Goal: Book appointment/travel/reservation

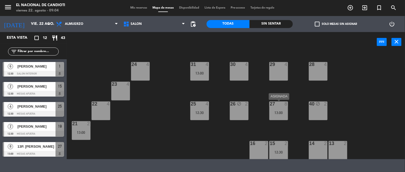
click at [285, 108] on div "27 8 13:00" at bounding box center [279, 111] width 19 height 19
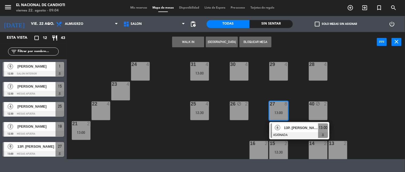
click at [257, 126] on div "24 4 31 4 13:00 30 4 29 4 28 4 23 4 22 4 25 4 12:30 26 block 2 27 8 13:00 8 13P…" at bounding box center [238, 105] width 334 height 107
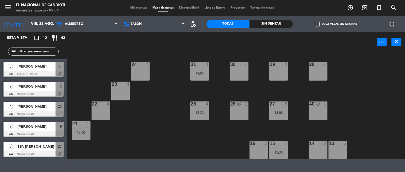
click at [203, 114] on div "12:30" at bounding box center [199, 113] width 19 height 4
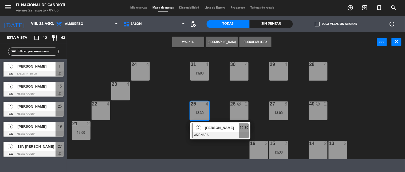
click at [299, 137] on div "24 4 31 4 13:00 30 4 29 4 28 4 23 4 22 4 25 4 12:30 4 [PERSON_NAME] ASIGNADA 12…" at bounding box center [238, 105] width 334 height 107
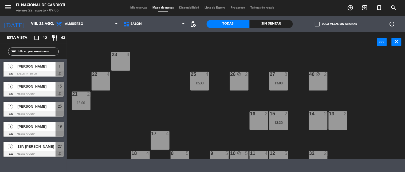
scroll to position [59, 0]
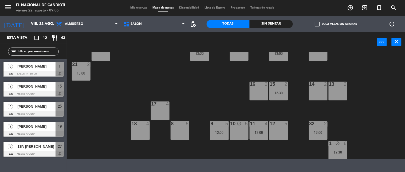
click at [279, 96] on div "15 2 12:30" at bounding box center [279, 91] width 19 height 19
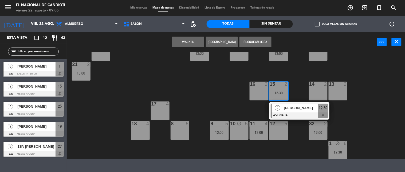
click at [279, 95] on div "15 2 12:30" at bounding box center [279, 91] width 19 height 19
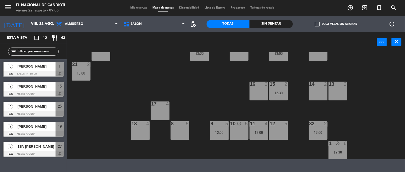
click at [257, 127] on div "11 4 13:00" at bounding box center [259, 130] width 19 height 19
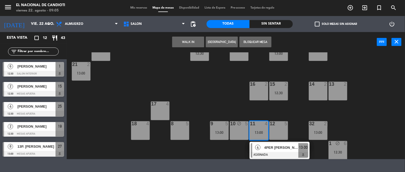
click at [257, 127] on div "11 4 13:00" at bounding box center [259, 130] width 19 height 19
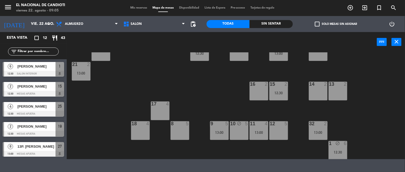
click at [216, 134] on div "13:00" at bounding box center [219, 133] width 19 height 4
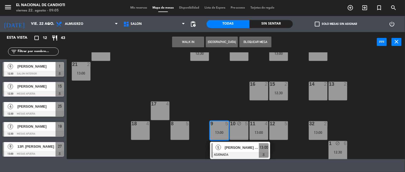
click at [216, 133] on div "13:00" at bounding box center [219, 133] width 19 height 4
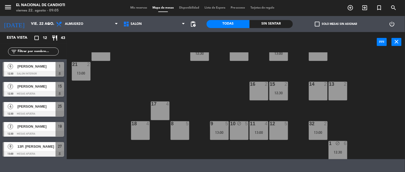
click at [299, 126] on div "32 2" at bounding box center [318, 123] width 19 height 5
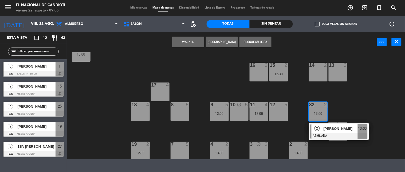
scroll to position [79, 0]
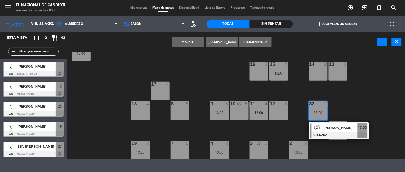
click at [292, 131] on div "24 4 31 4 13:00 30 4 29 4 28 4 23 4 22 4 25 4 12:30 26 block 2 27 8 13:00 40 bl…" at bounding box center [238, 105] width 334 height 107
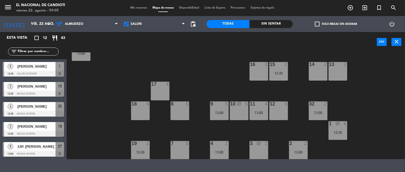
click at [299, 111] on div "13:00" at bounding box center [318, 113] width 19 height 4
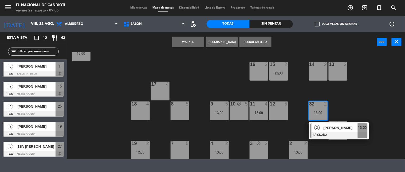
click at [252, 153] on div "3 block 2" at bounding box center [259, 150] width 19 height 19
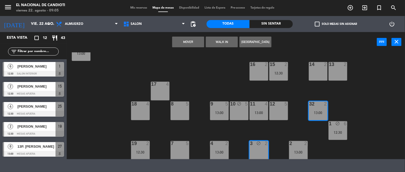
click at [190, 39] on button "Mover" at bounding box center [188, 42] width 32 height 11
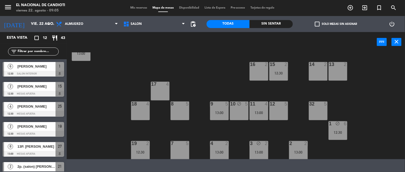
click at [299, 129] on div "1 block 6 12:30" at bounding box center [338, 130] width 19 height 19
click at [299, 148] on div "2 2 13:00" at bounding box center [298, 150] width 19 height 19
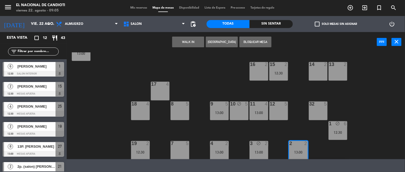
scroll to position [98, 0]
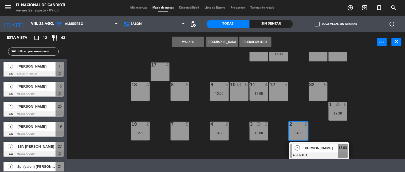
click at [260, 156] on div "24 4 31 4 13:00 30 4 29 4 28 4 23 4 22 4 25 4 12:30 26 block 2 27 8 13:00 40 bl…" at bounding box center [238, 105] width 334 height 107
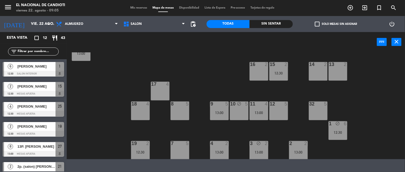
click at [132, 145] on div "19" at bounding box center [132, 143] width 0 height 5
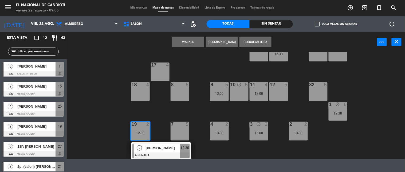
click at [299, 90] on div "32 5" at bounding box center [318, 91] width 19 height 19
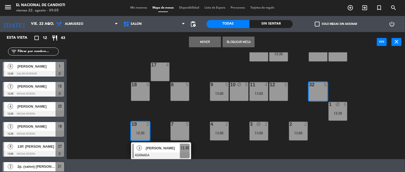
click at [205, 41] on button "Mover" at bounding box center [205, 42] width 32 height 11
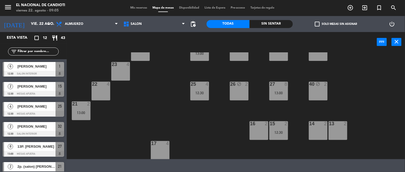
scroll to position [0, 0]
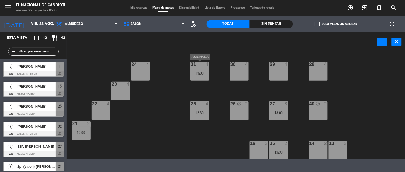
click at [204, 72] on div "13:00" at bounding box center [199, 73] width 19 height 4
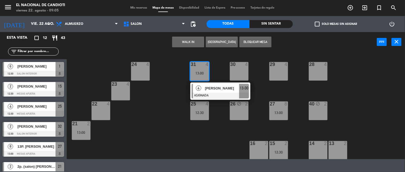
click at [205, 73] on div "13:00" at bounding box center [199, 73] width 19 height 4
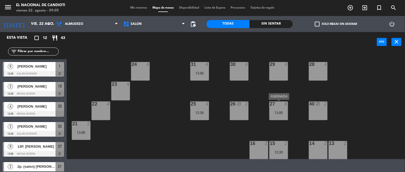
click at [278, 106] on div "27 8" at bounding box center [279, 104] width 19 height 5
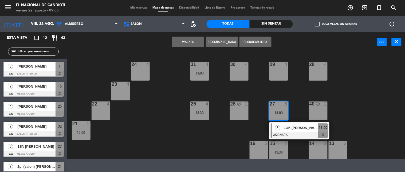
click at [263, 137] on div "24 4 31 4 13:00 30 4 29 4 28 4 23 4 22 4 25 4 12:30 26 block 2 27 8 13:00 8 13P…" at bounding box center [238, 105] width 334 height 107
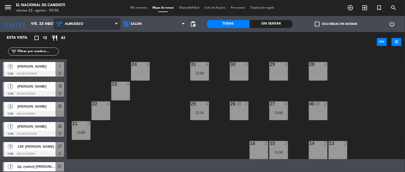
click at [66, 24] on span "Almuerzo" at bounding box center [74, 24] width 18 height 4
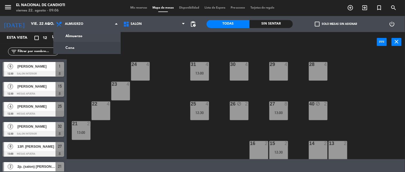
click at [73, 47] on ng-component "menu El Nacional de Candioti viernes 22. agosto - 09:06 Mis reservas Mapa de me…" at bounding box center [202, 79] width 405 height 159
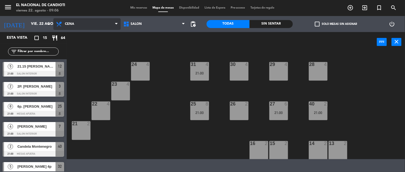
click at [80, 23] on span "Cena" at bounding box center [86, 24] width 67 height 12
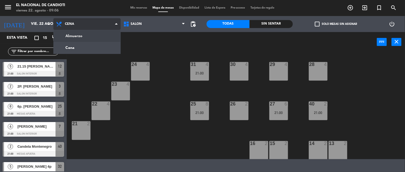
click at [82, 33] on ng-component "menu El Nacional de Candioti viernes 22. agosto - 09:06 Mis reservas Mapa de me…" at bounding box center [202, 79] width 405 height 159
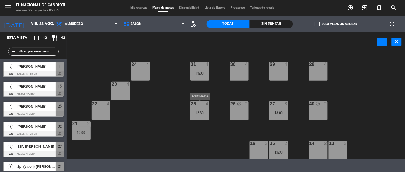
click at [201, 118] on div "25 4 12:30" at bounding box center [199, 111] width 19 height 19
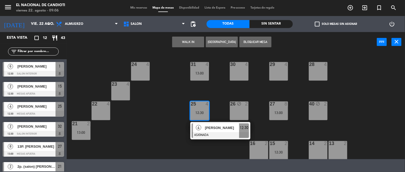
click at [174, 127] on div "24 4 31 4 13:00 30 4 29 4 28 4 23 4 22 4 25 4 12:30 4 [PERSON_NAME] ASIGNADA 12…" at bounding box center [238, 105] width 334 height 107
